Goal: Task Accomplishment & Management: Manage account settings

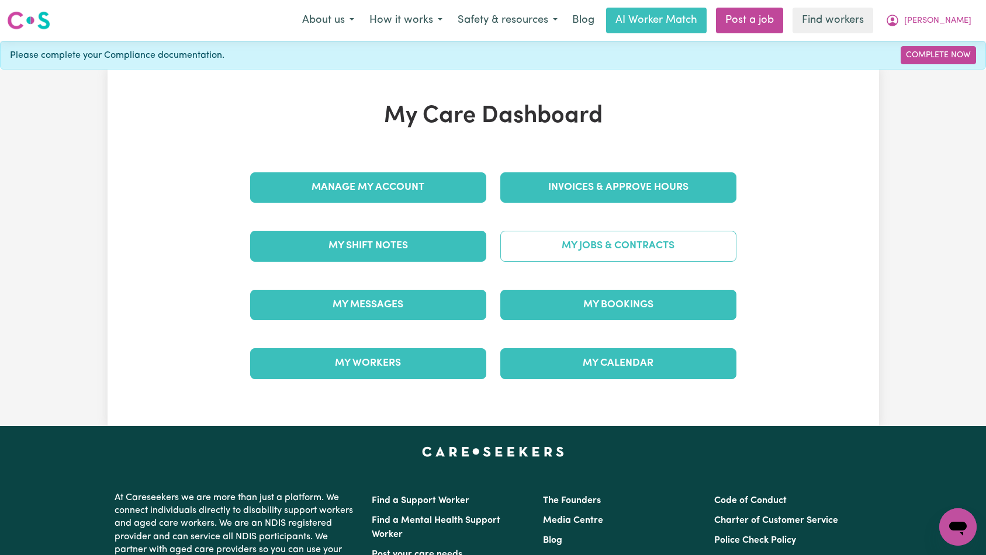
click at [556, 240] on link "My Jobs & Contracts" at bounding box center [618, 246] width 236 height 30
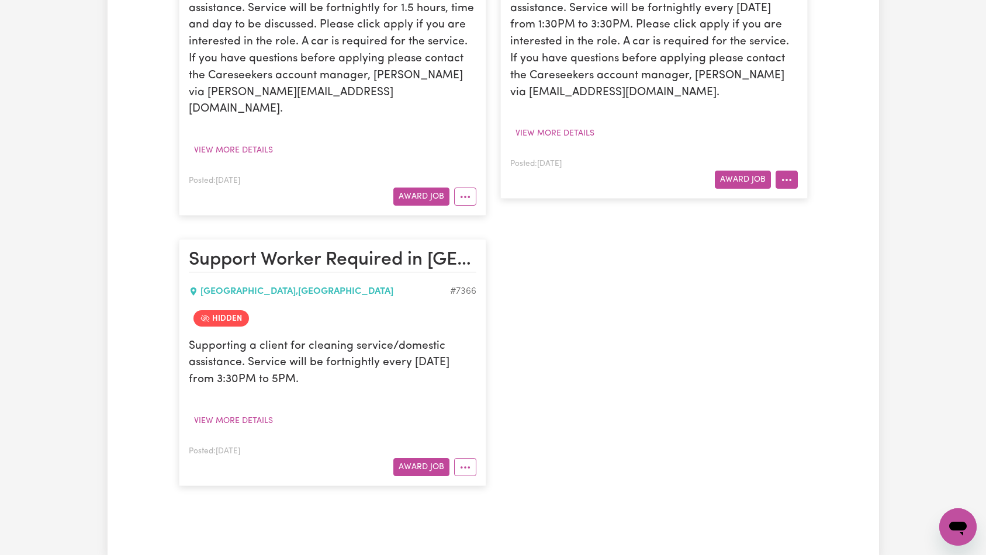
scroll to position [168, 0]
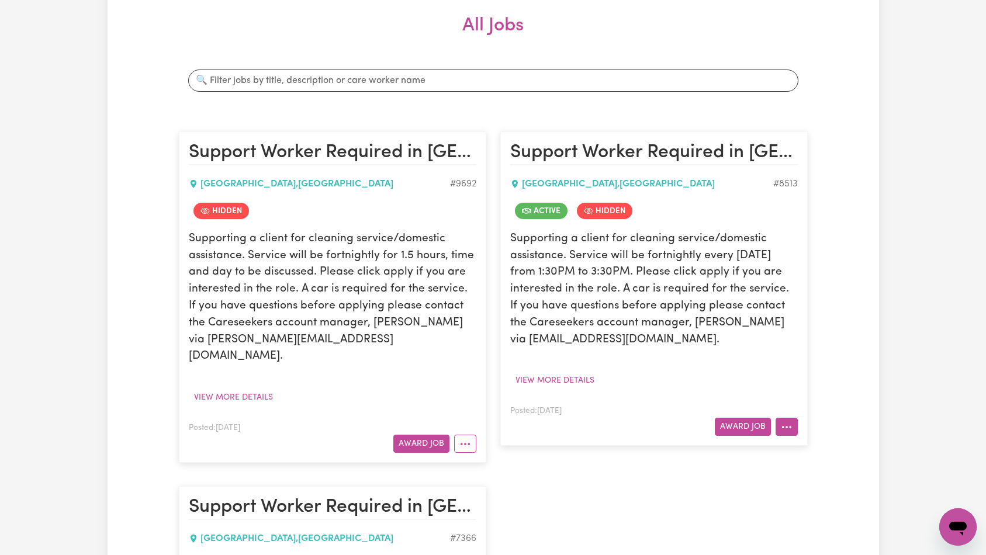
click at [790, 433] on icon "More options" at bounding box center [787, 428] width 12 height 12
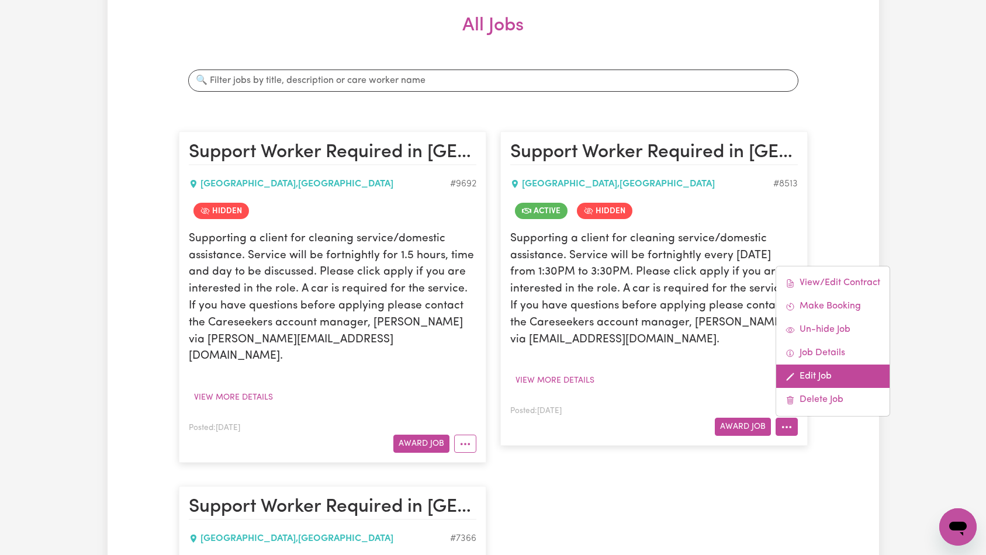
click at [841, 378] on link "Edit Job" at bounding box center [832, 376] width 113 height 23
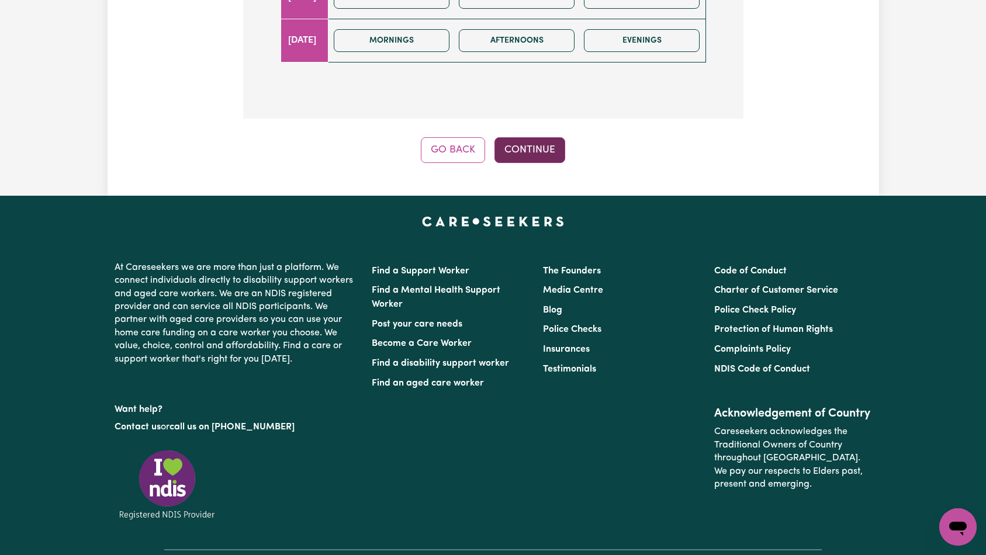
click at [541, 137] on button "Continue" at bounding box center [530, 150] width 71 height 26
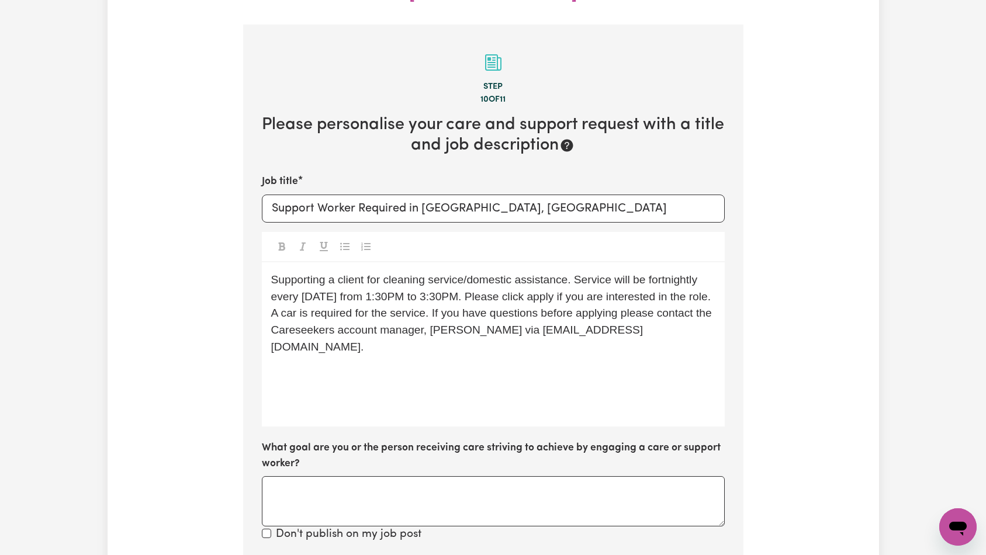
scroll to position [437, 0]
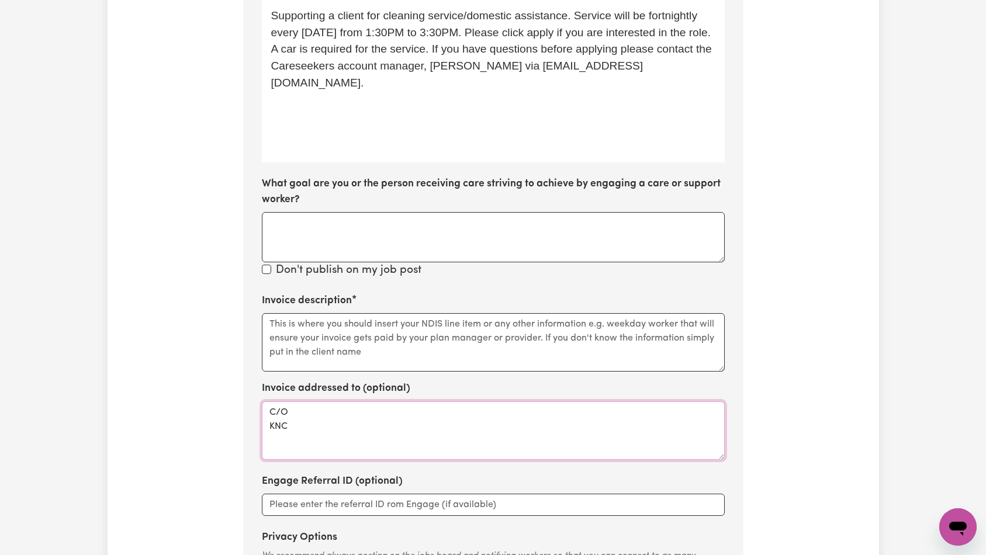
click at [480, 402] on textarea "C/O KNC" at bounding box center [493, 431] width 463 height 58
click at [523, 313] on textarea "Invoice description" at bounding box center [493, 342] width 463 height 58
paste textarea "Domestic support and Social Support"
type textarea "Domestic support and Social Support"
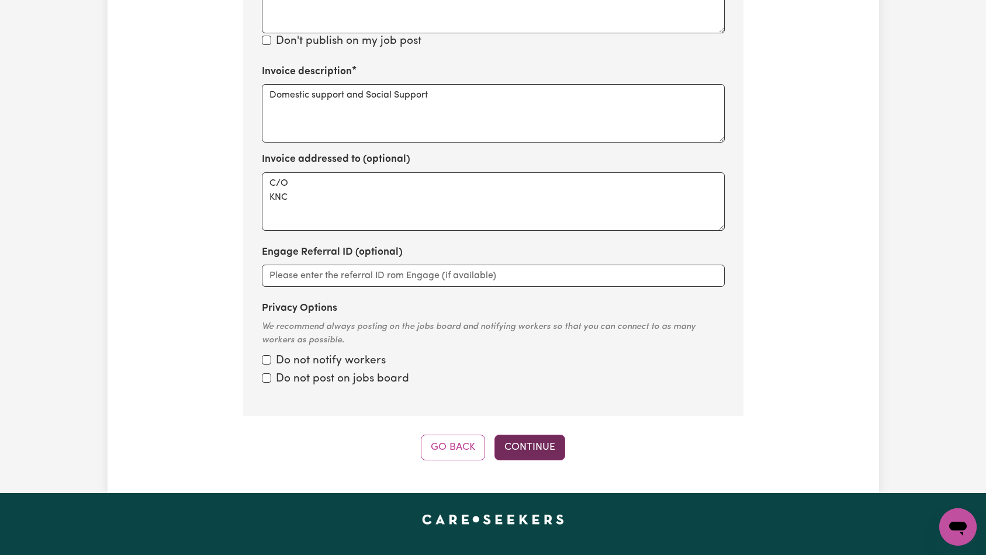
click at [517, 435] on button "Continue" at bounding box center [530, 448] width 71 height 26
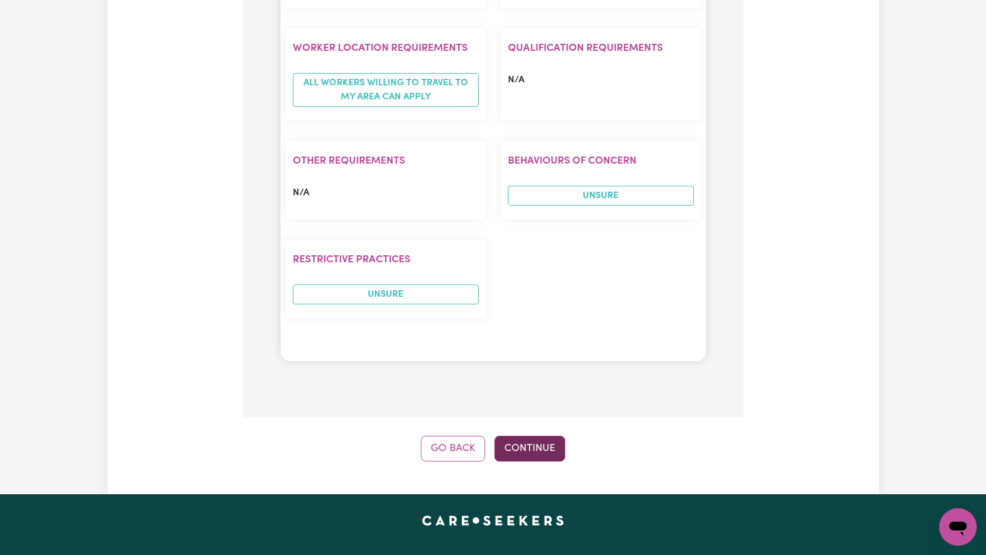
click at [523, 436] on button "Continue" at bounding box center [530, 449] width 71 height 26
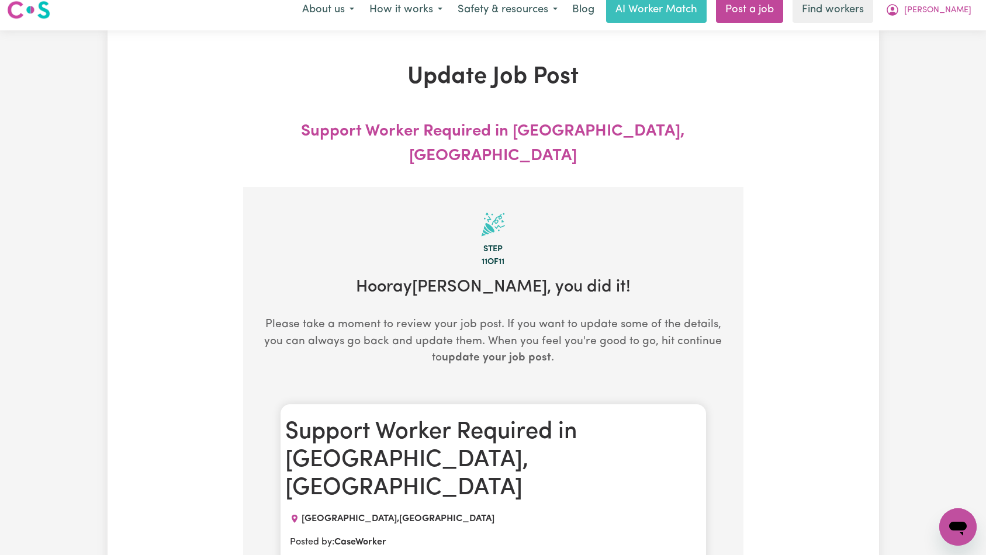
scroll to position [0, 0]
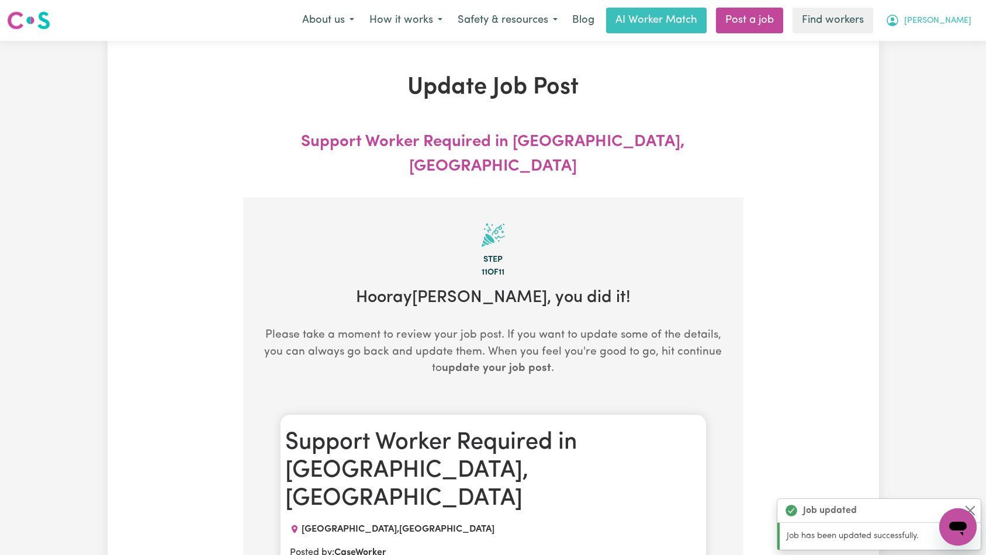
click at [956, 25] on span "[PERSON_NAME]" at bounding box center [937, 21] width 67 height 13
click at [942, 65] on link "Logout" at bounding box center [932, 67] width 92 height 22
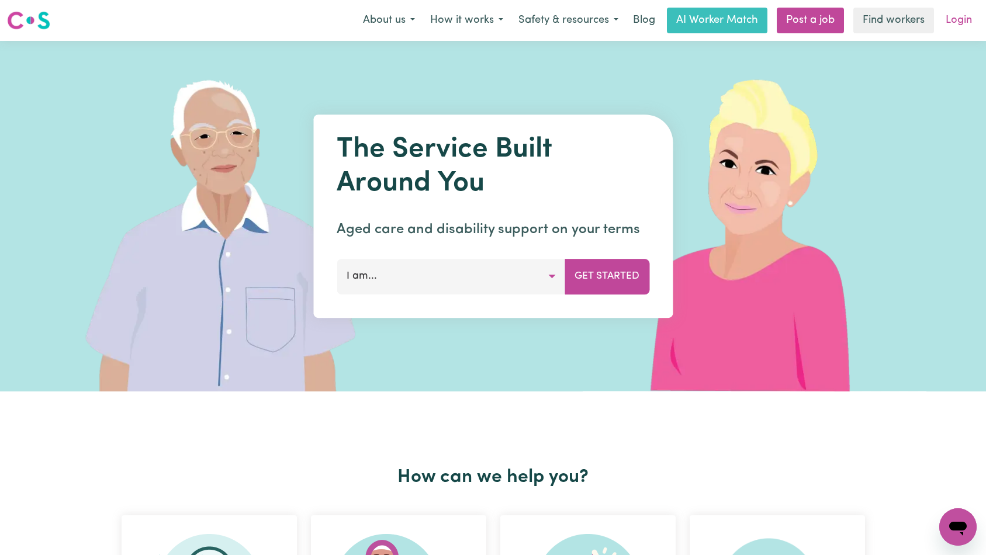
click at [963, 19] on link "Login" at bounding box center [959, 21] width 40 height 26
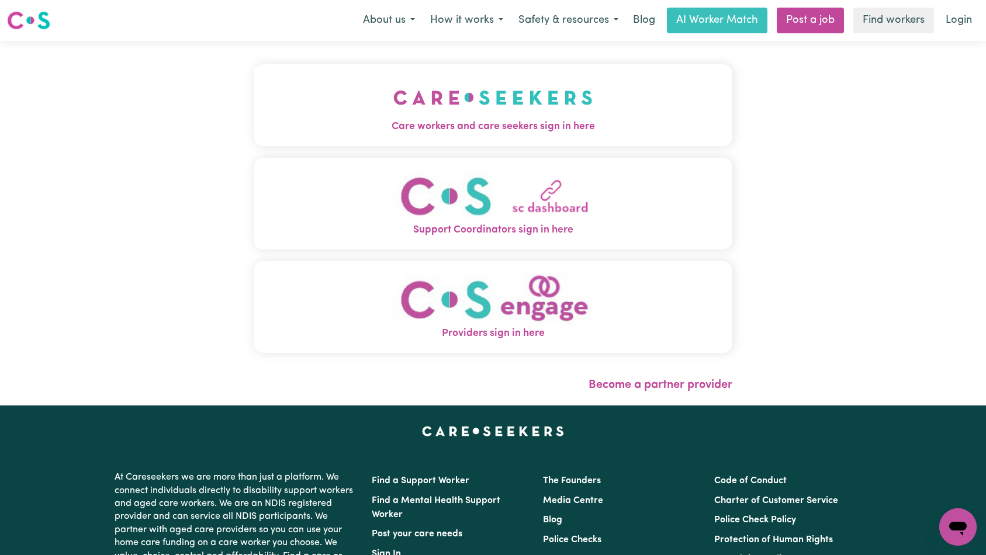
click at [393, 82] on img "Care workers and care seekers sign in here" at bounding box center [492, 97] width 199 height 43
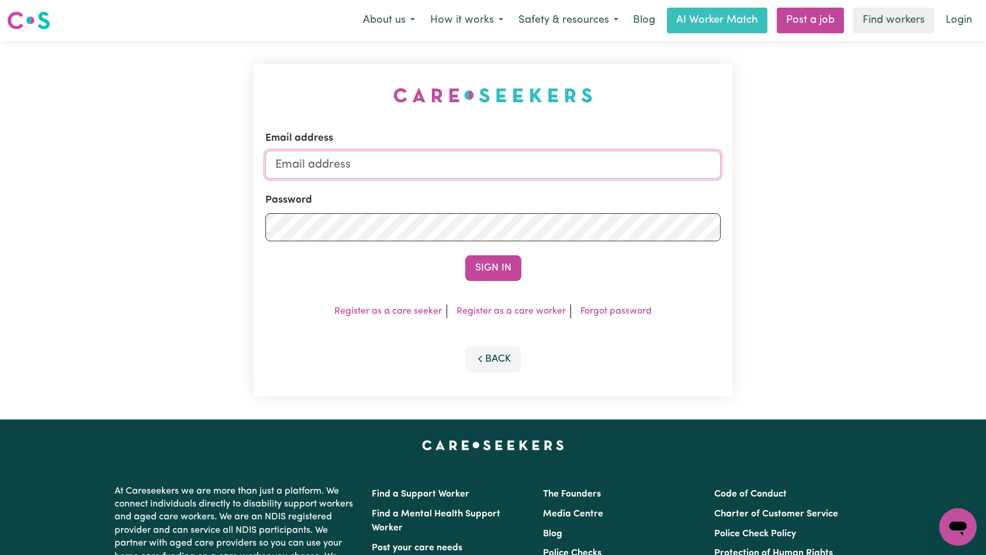
click at [469, 157] on input "Email address" at bounding box center [493, 165] width 456 height 28
type input "[EMAIL_ADDRESS][DOMAIN_NAME]"
click at [491, 267] on button "Sign In" at bounding box center [493, 268] width 56 height 26
